Goal: Task Accomplishment & Management: Use online tool/utility

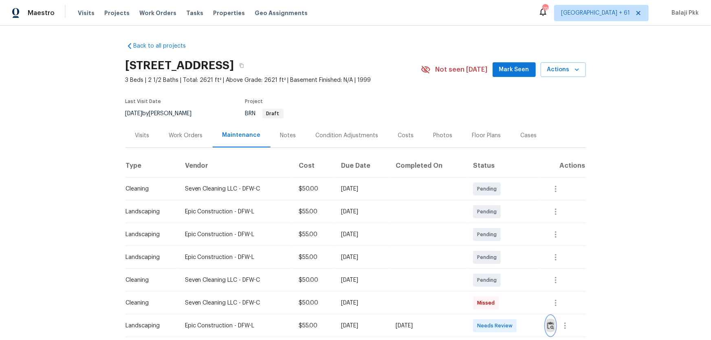
click at [550, 328] on img "button" at bounding box center [550, 326] width 7 height 8
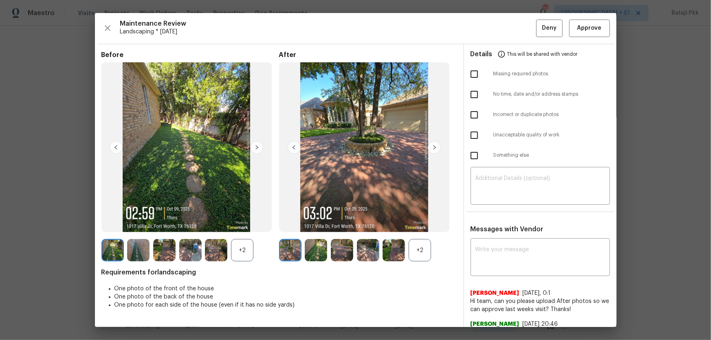
click at [424, 247] on div "+2" at bounding box center [419, 250] width 22 height 22
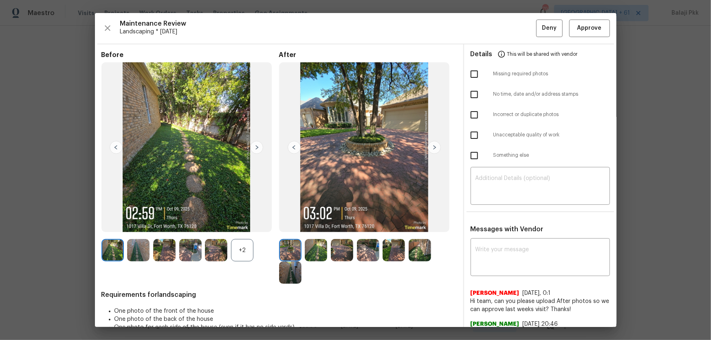
click at [248, 250] on div "+2" at bounding box center [242, 250] width 22 height 22
click at [601, 29] on button "Approve" at bounding box center [589, 29] width 41 height 18
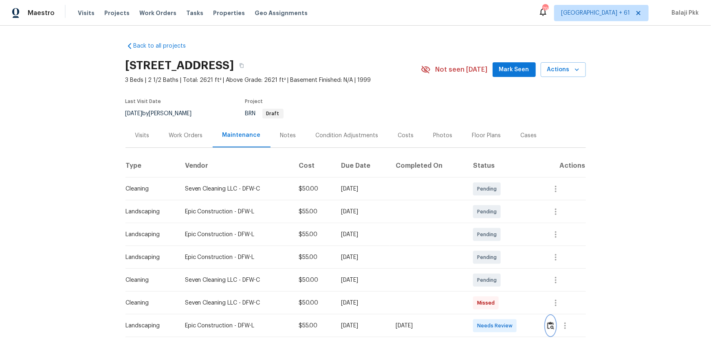
scroll to position [1, 0]
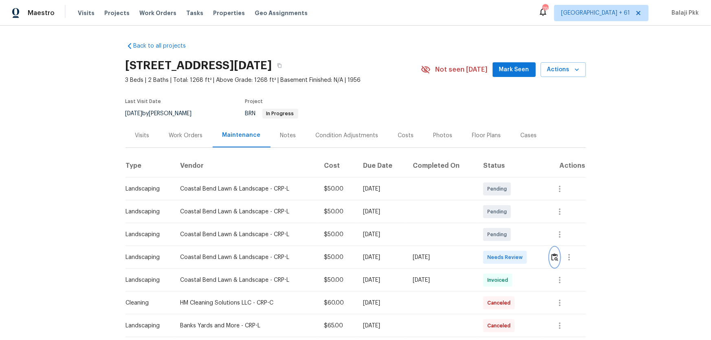
click at [505, 224] on button "button" at bounding box center [554, 258] width 9 height 20
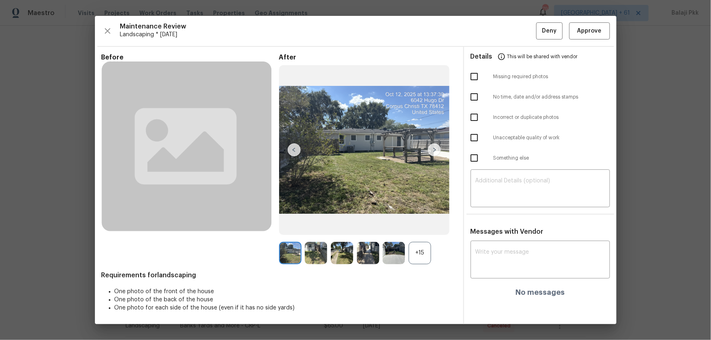
click at [424, 224] on div "+15" at bounding box center [419, 253] width 22 height 22
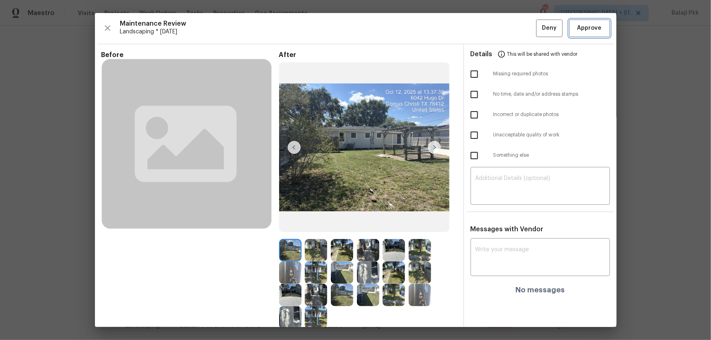
click at [505, 28] on span "Approve" at bounding box center [589, 28] width 24 height 10
